Goal: Information Seeking & Learning: Stay updated

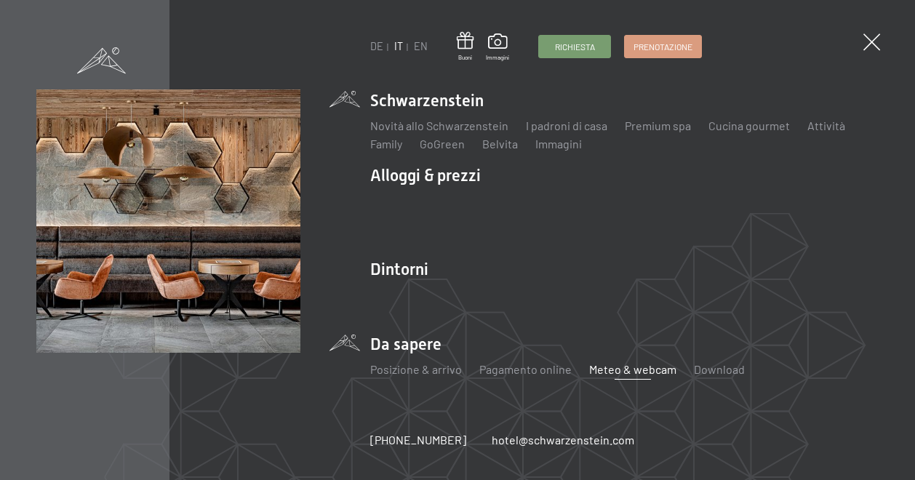
click at [615, 367] on link "Meteo & webcam" at bounding box center [632, 369] width 87 height 14
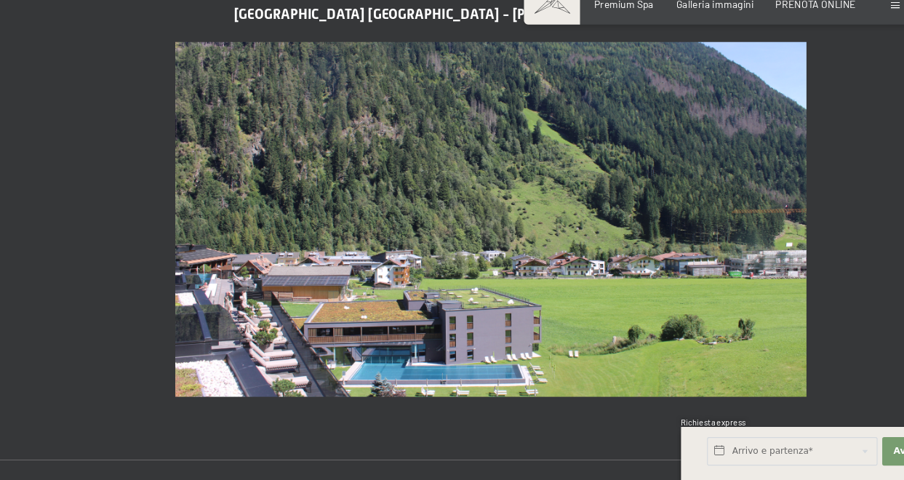
scroll to position [582, 0]
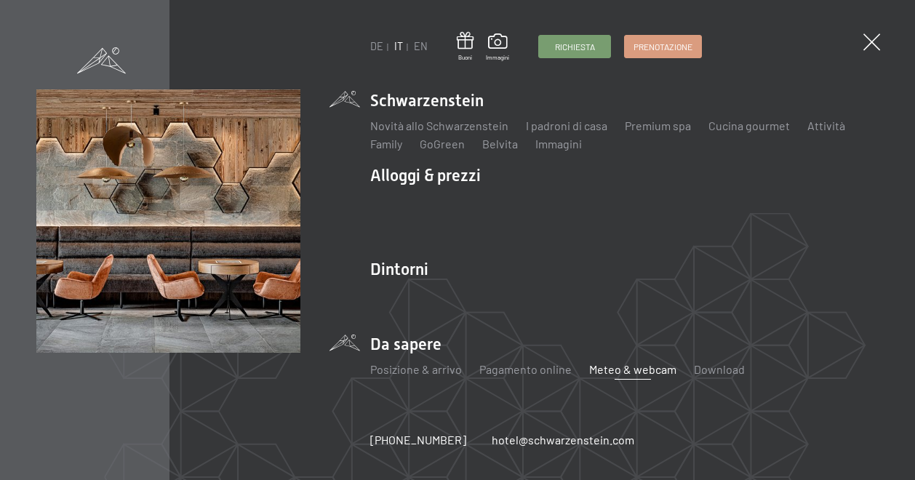
click at [617, 372] on link "Meteo & webcam" at bounding box center [632, 369] width 87 height 14
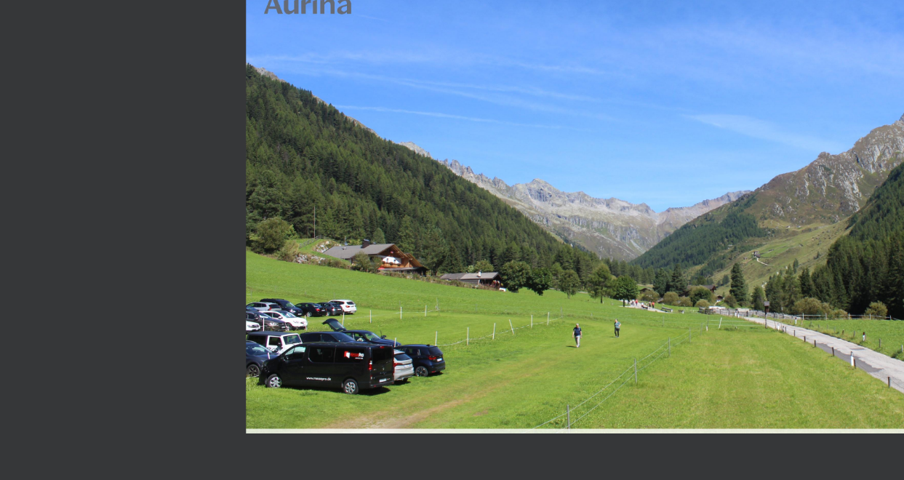
scroll to position [2473, 0]
